Goal: Information Seeking & Learning: Check status

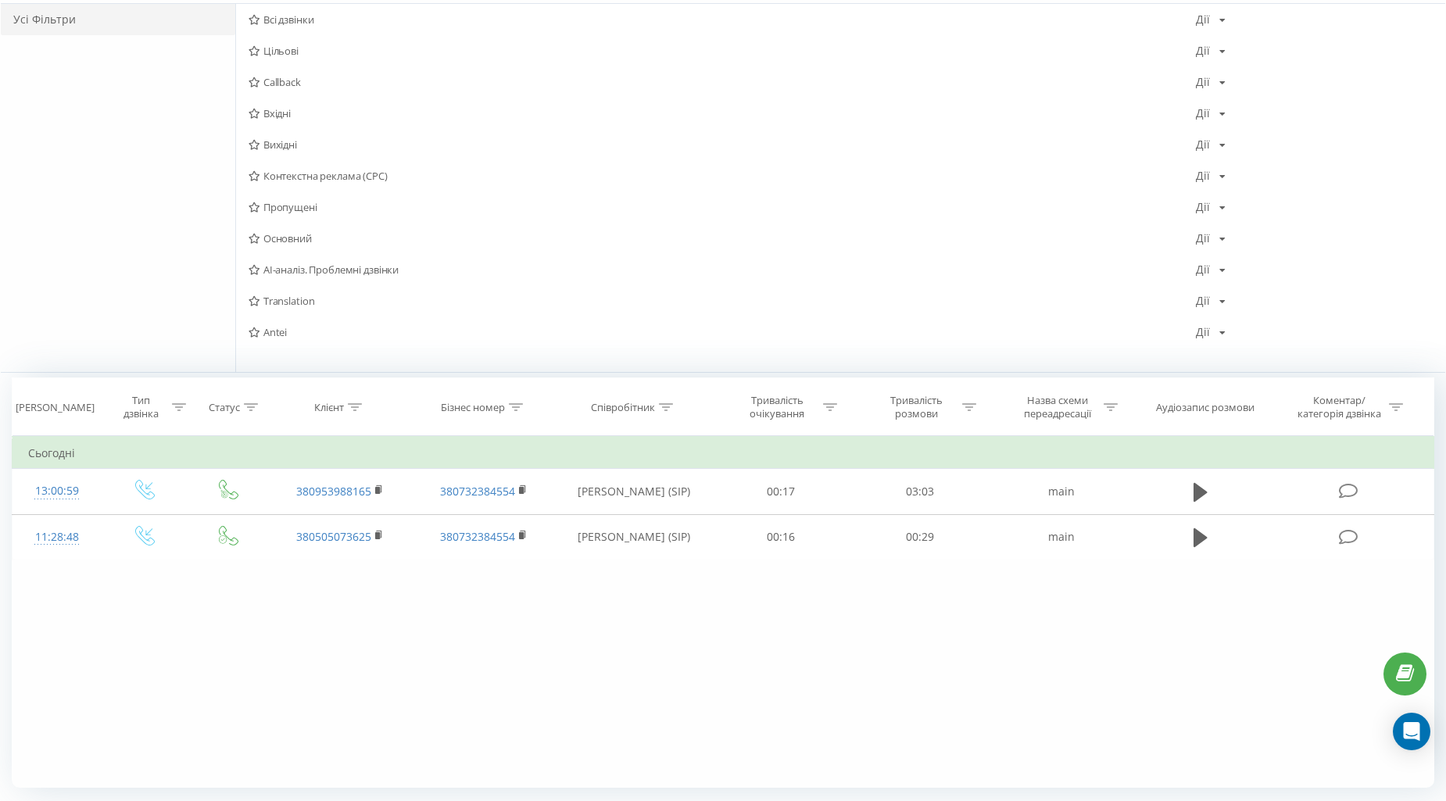
scroll to position [173, 0]
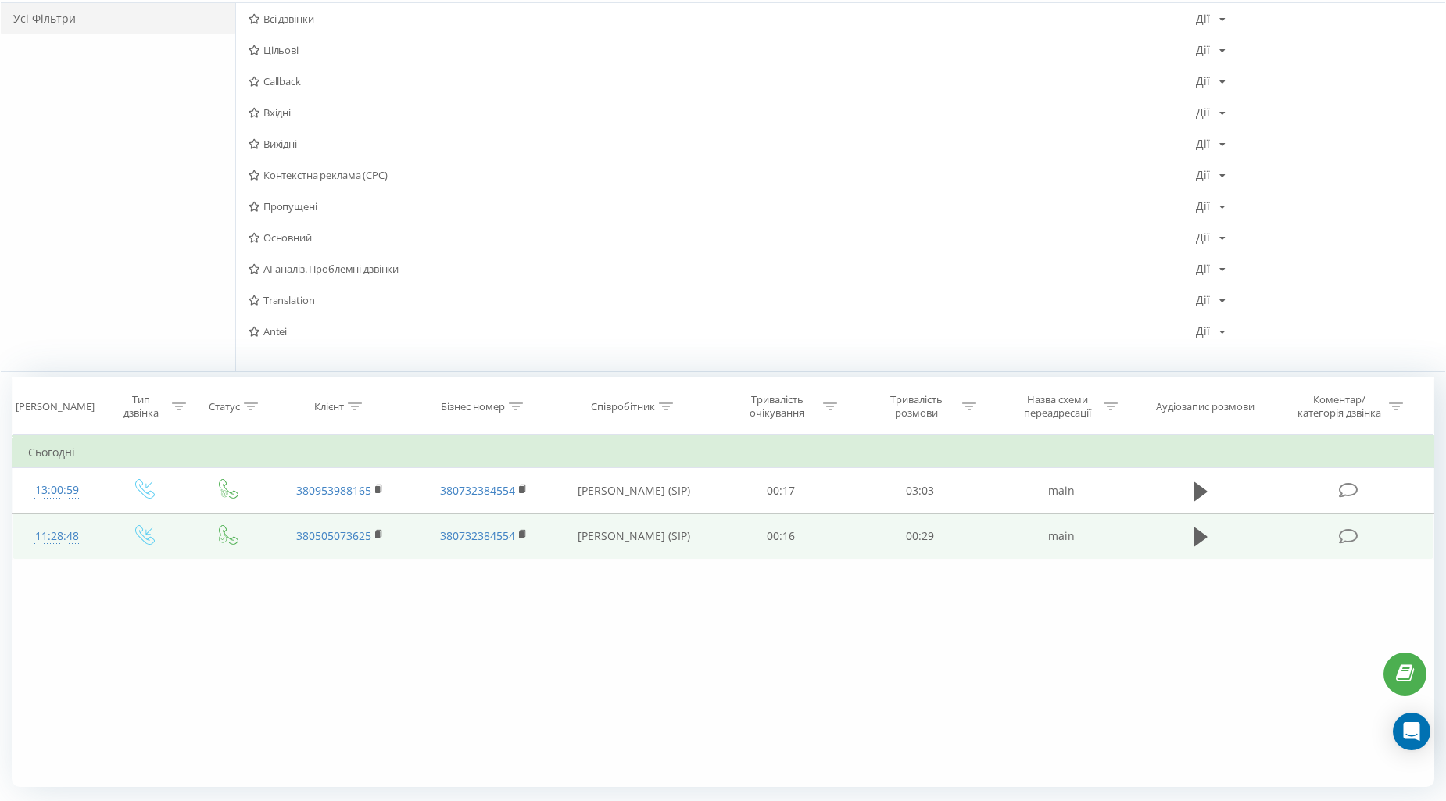
click at [65, 527] on div "11:28:48" at bounding box center [56, 536] width 57 height 30
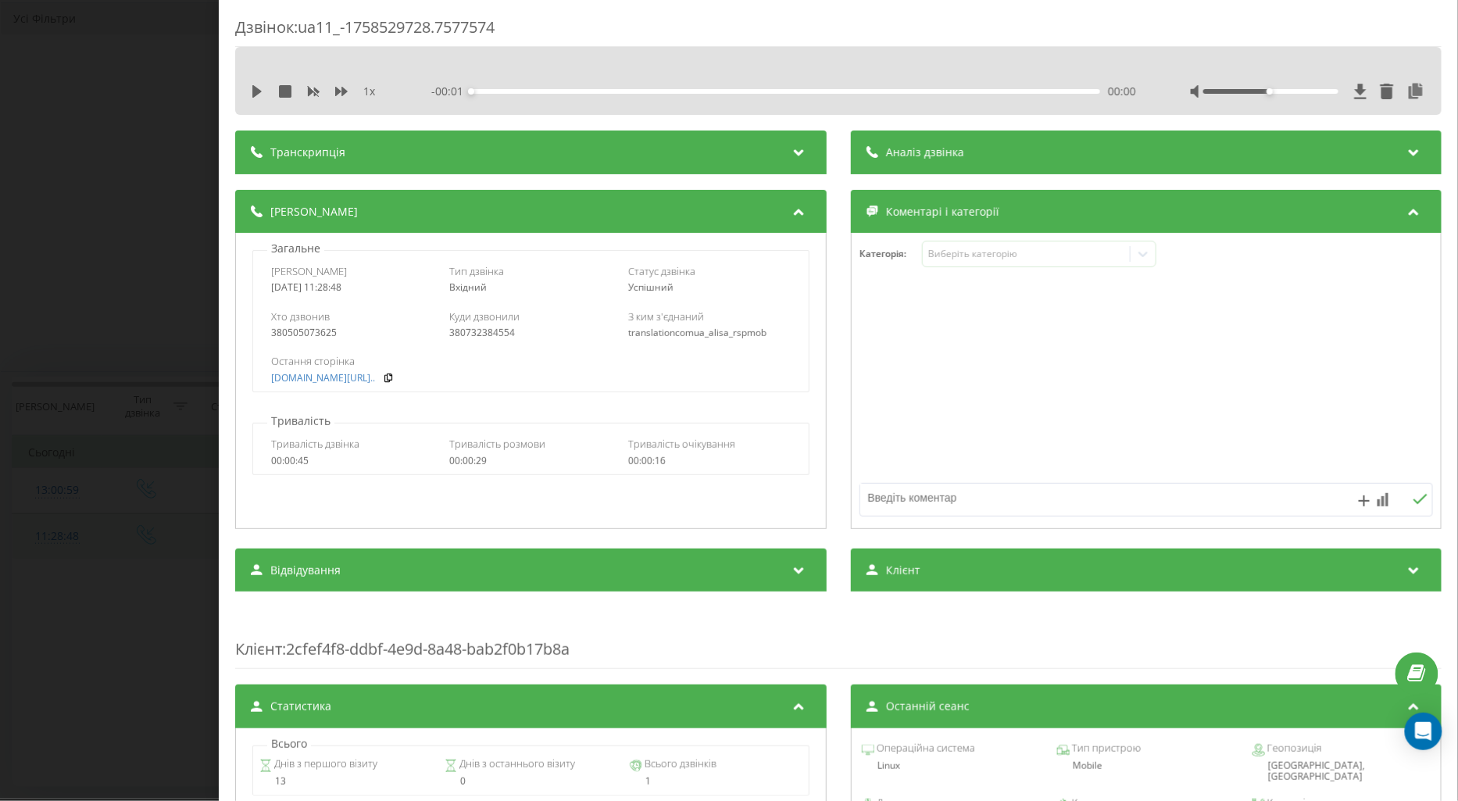
click at [84, 558] on div "Дзвінок : ua11_-1758529728.7577574 1 x - 00:01 00:00 00:00 Транскрипція Для AI-…" at bounding box center [729, 400] width 1458 height 801
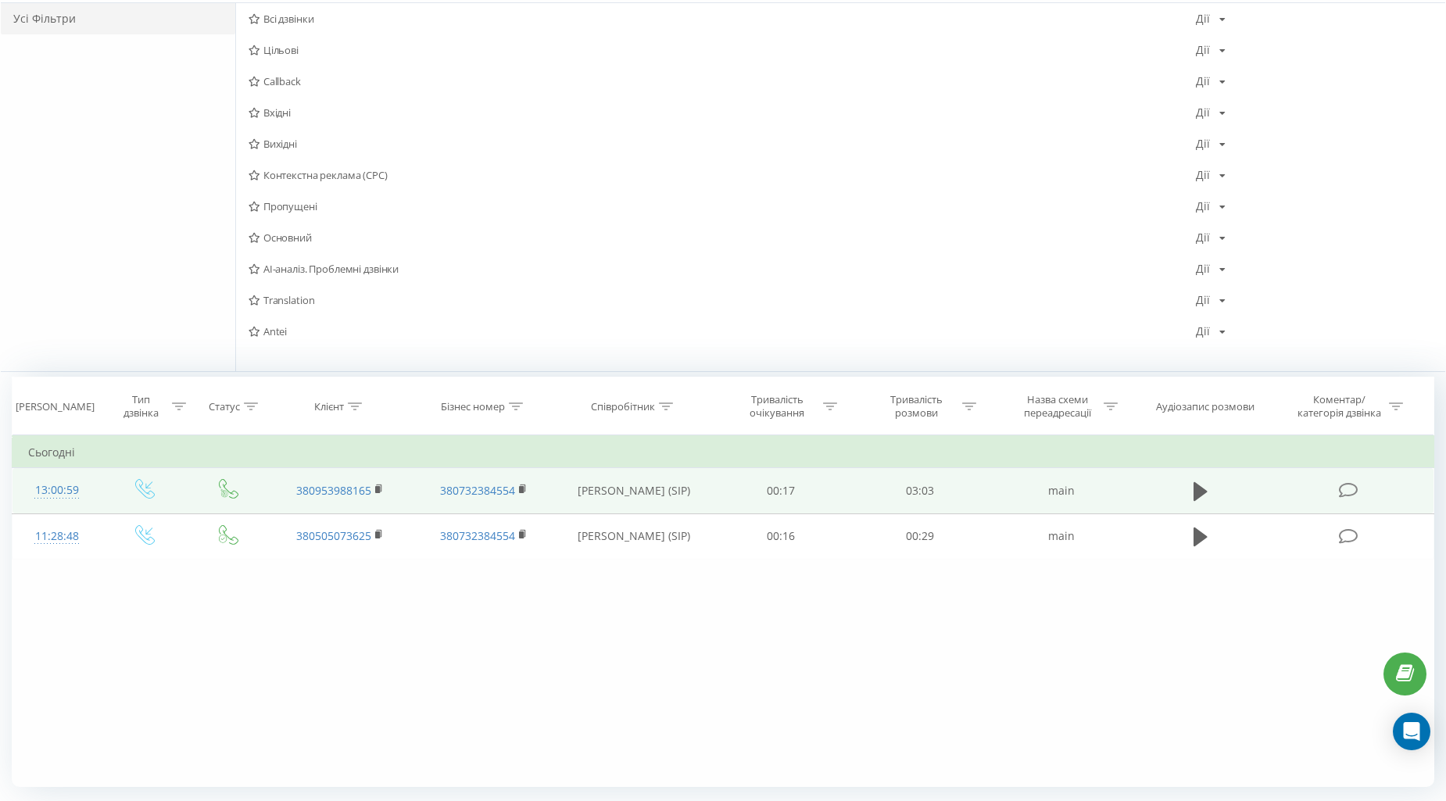
click at [61, 488] on div "13:00:59" at bounding box center [56, 490] width 57 height 30
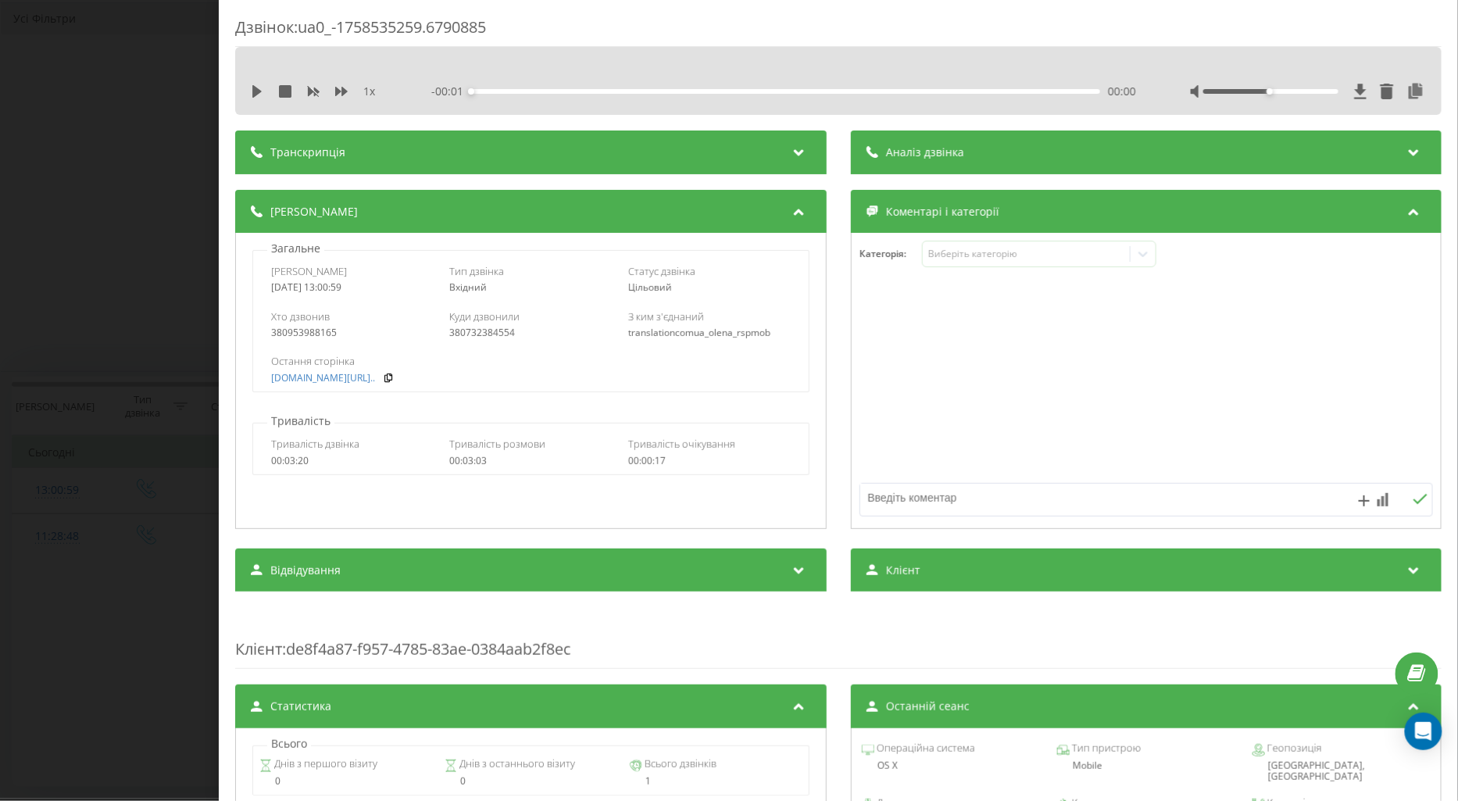
click at [80, 519] on div "Дзвінок : ua0_-1758535259.6790885 1 x - 00:01 00:00 00:00 Транскрипція Для AI-а…" at bounding box center [729, 400] width 1458 height 801
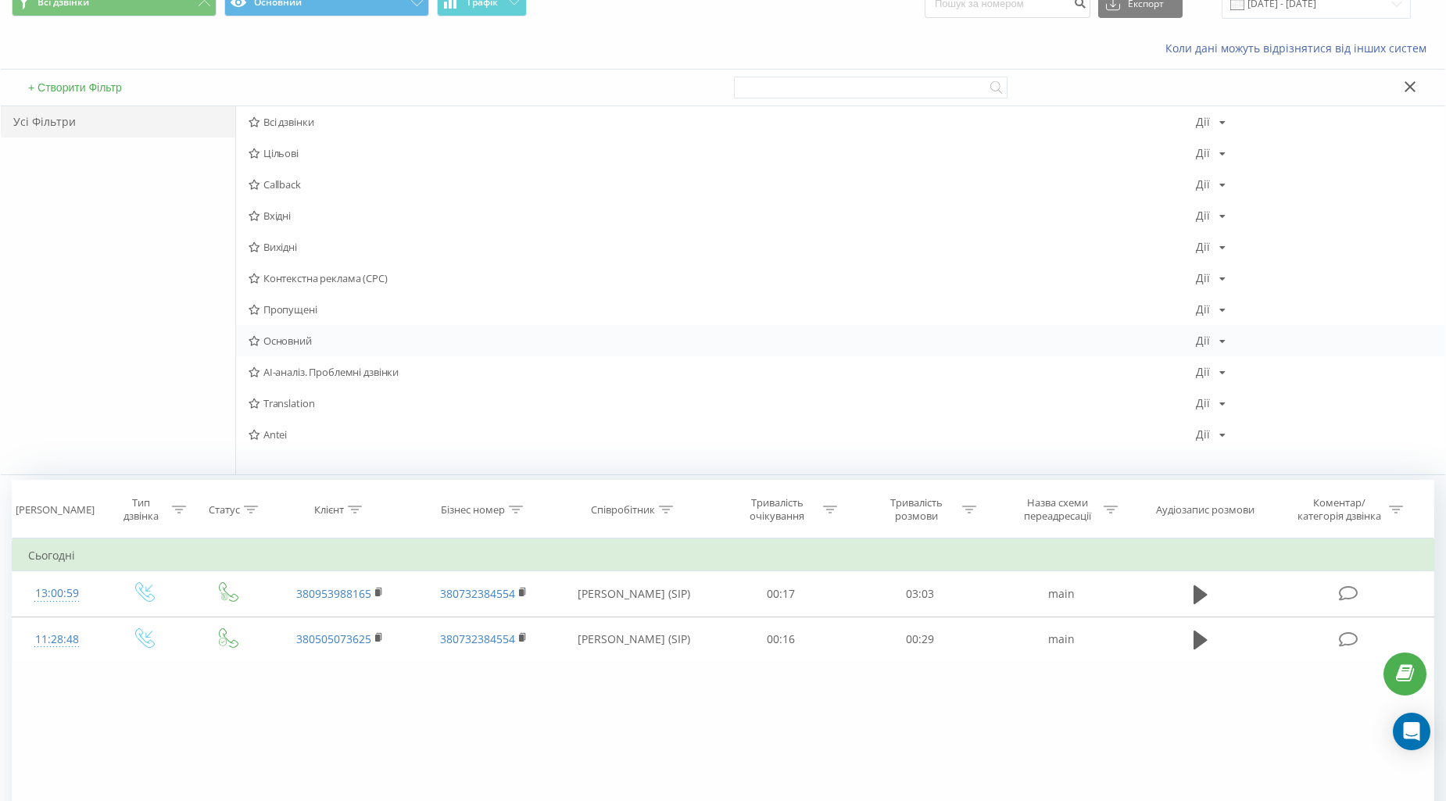
scroll to position [217, 0]
